Goal: Information Seeking & Learning: Learn about a topic

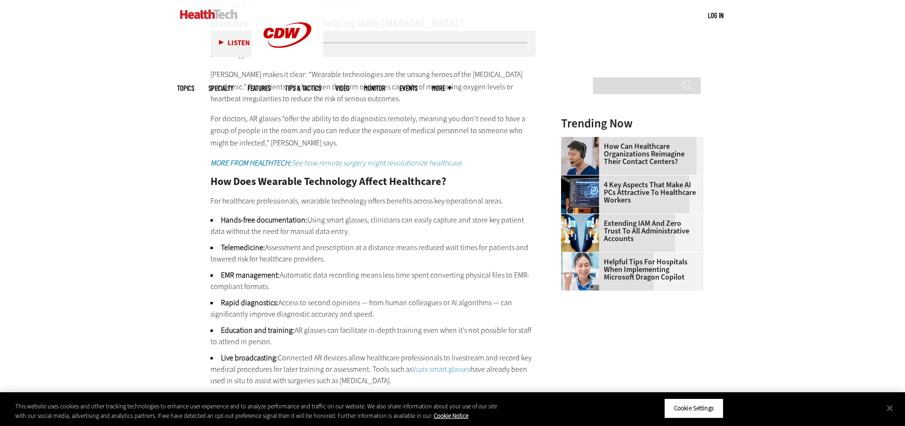
click at [150, 246] on div "Become an Insider Sign up [DATE] to receive premium content! Sign Up MENU Log i…" at bounding box center [452, 209] width 905 height 2602
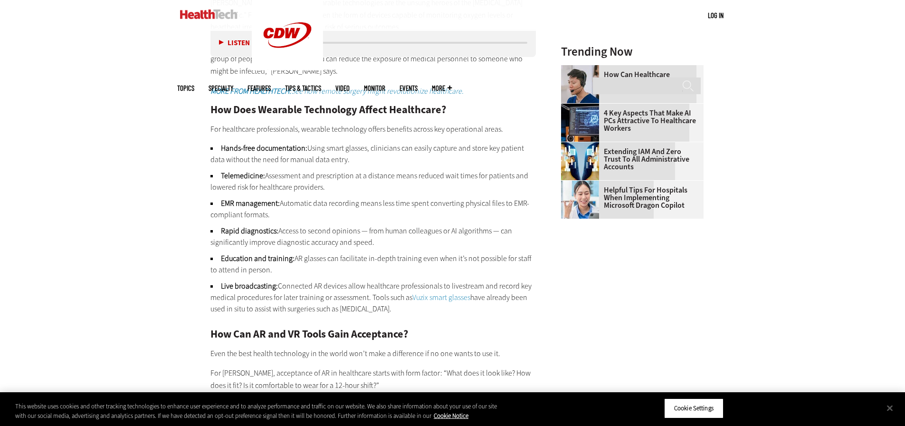
scroll to position [1187, 0]
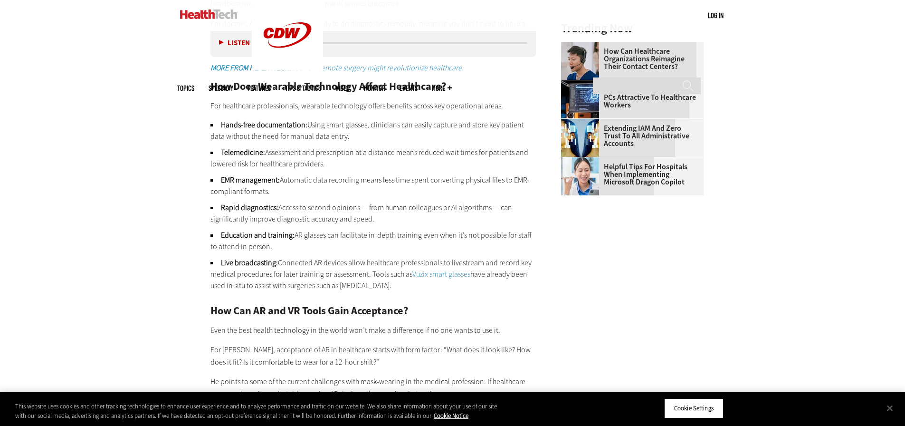
click at [163, 296] on div "Become an Insider Sign up [DATE] to receive premium content! Sign Up MENU Log i…" at bounding box center [452, 114] width 905 height 2602
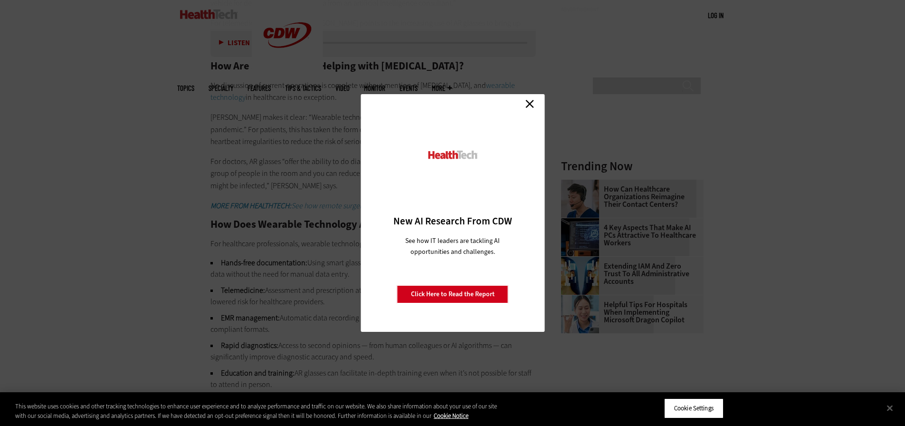
scroll to position [997, 0]
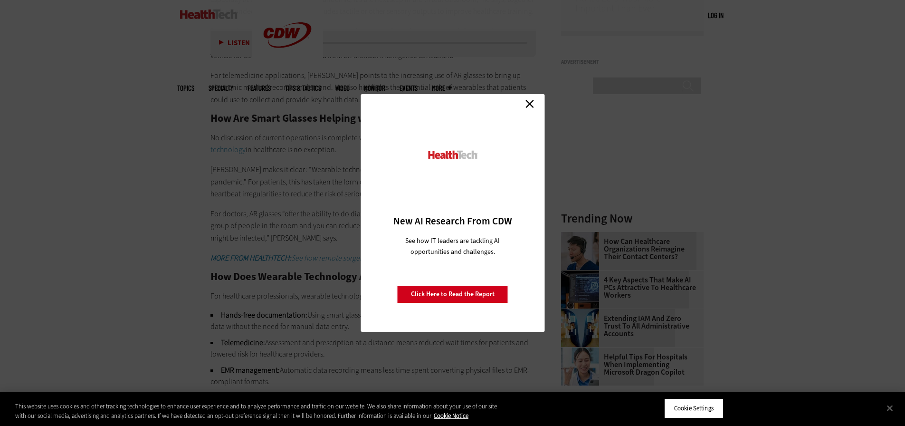
click at [526, 103] on link "Close" at bounding box center [530, 103] width 14 height 14
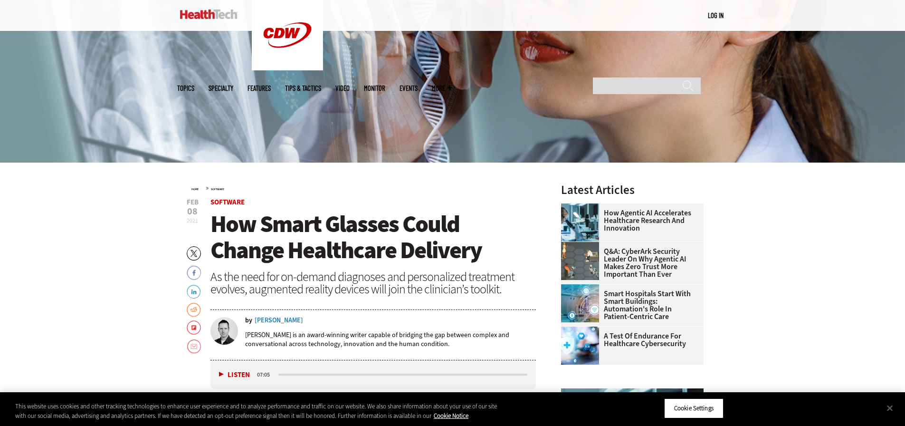
scroll to position [333, 0]
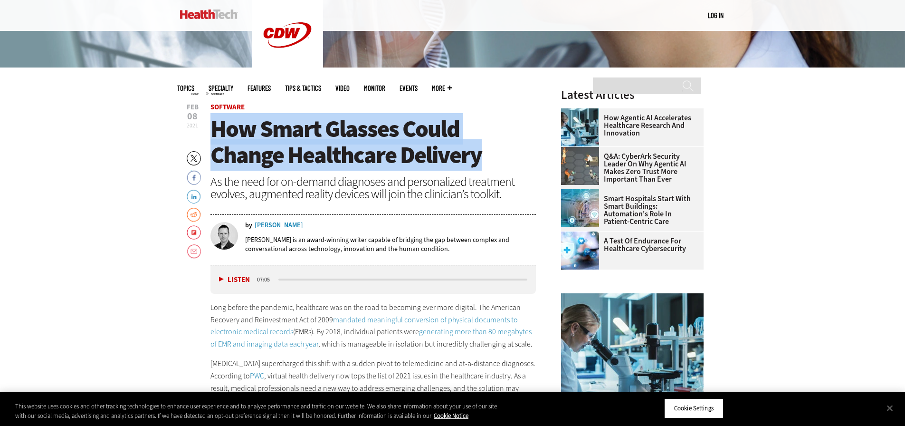
drag, startPoint x: 213, startPoint y: 130, endPoint x: 487, endPoint y: 167, distance: 275.7
click at [487, 167] on h1 "How Smart Glasses Could Change Healthcare Delivery" at bounding box center [373, 142] width 326 height 52
copy span "How Smart Glasses Could Change Healthcare Delivery"
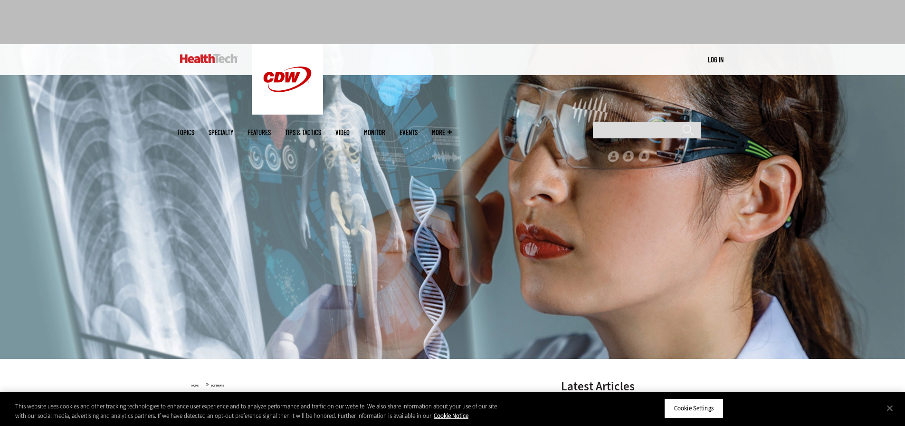
scroll to position [0, 0]
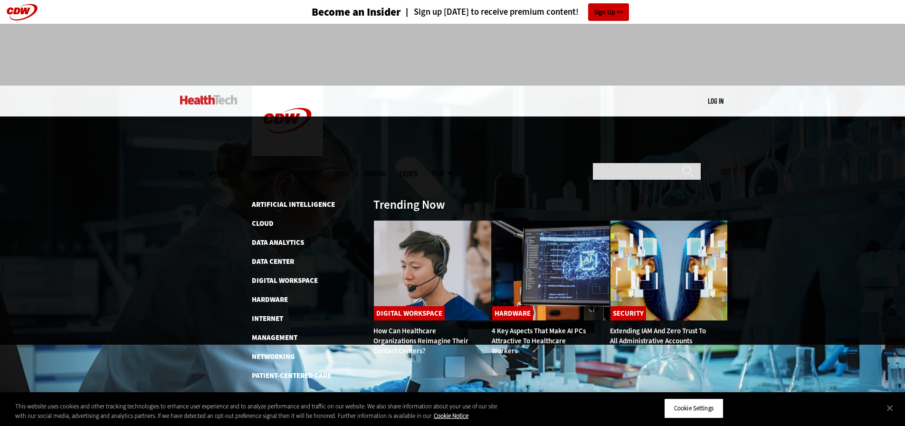
click at [194, 170] on span "Topics" at bounding box center [185, 173] width 17 height 7
click at [280, 409] on link "Software" at bounding box center [269, 414] width 34 height 10
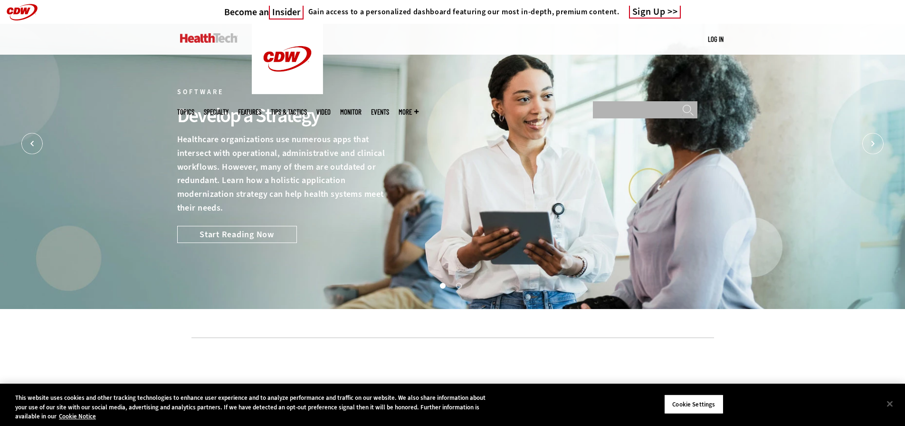
click at [616, 101] on input "Search" at bounding box center [645, 109] width 105 height 17
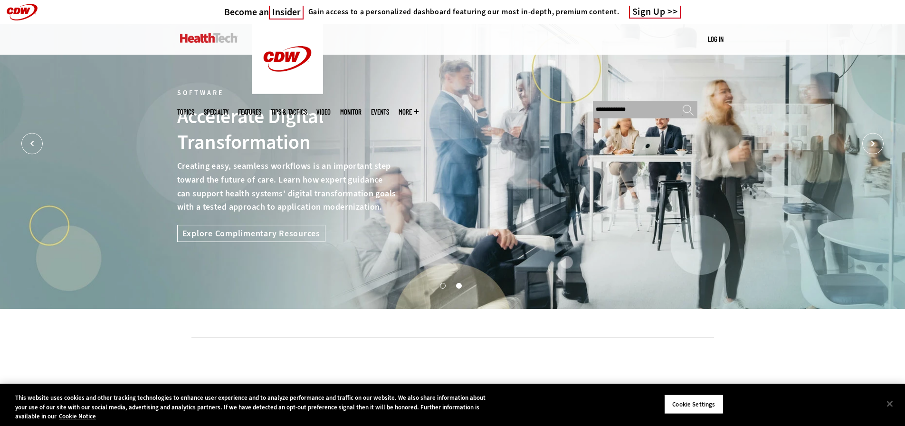
type input "**********"
click at [682, 104] on input "******" at bounding box center [687, 112] width 11 height 17
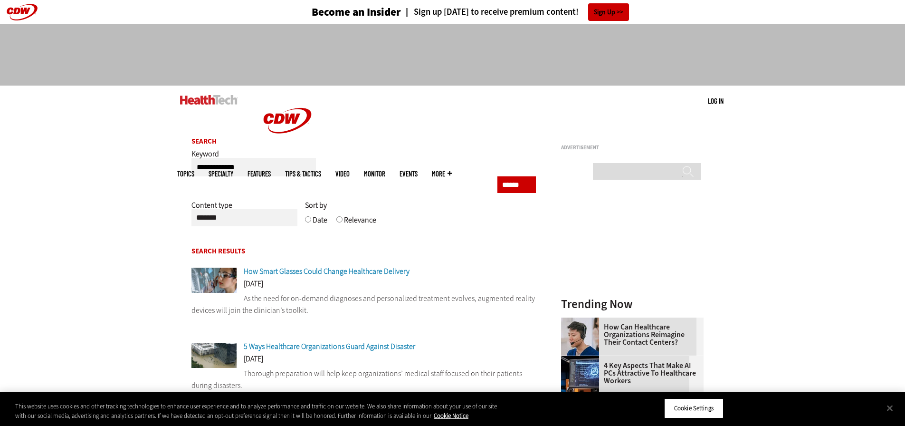
click at [388, 272] on span "How Smart Glasses Could Change Healthcare Delivery" at bounding box center [327, 271] width 166 height 10
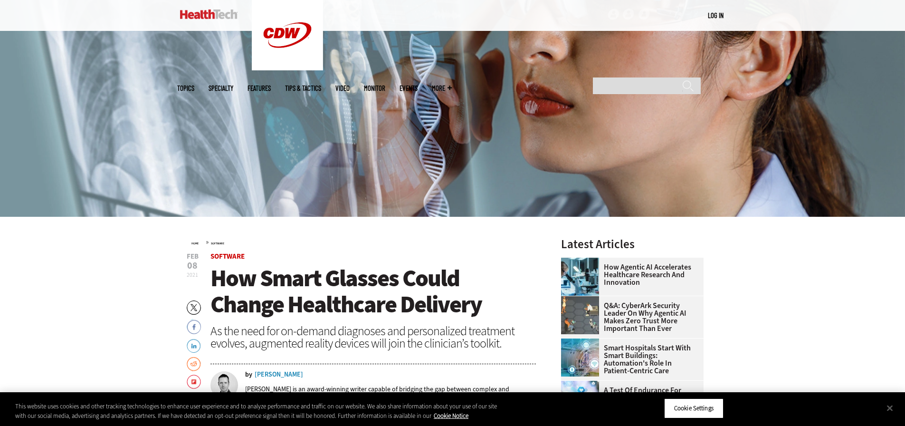
scroll to position [190, 0]
